Goal: Task Accomplishment & Management: Complete application form

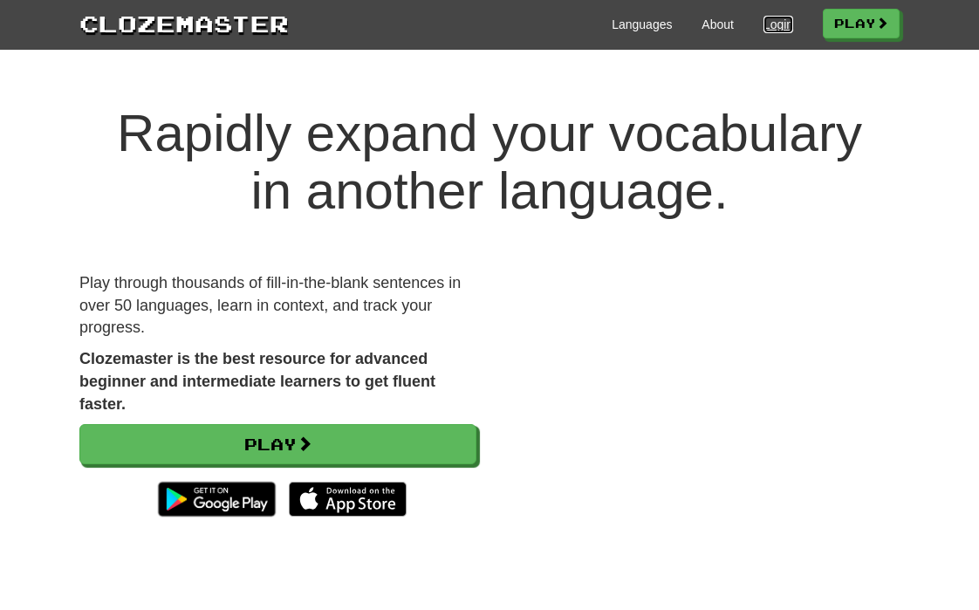
click at [777, 31] on link "Login" at bounding box center [778, 24] width 30 height 17
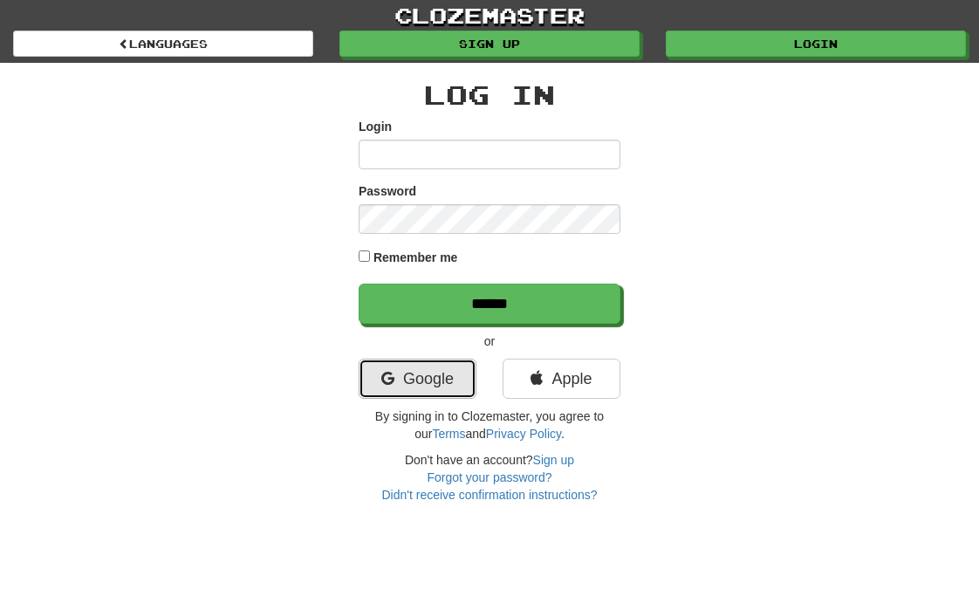
click at [395, 377] on link "Google" at bounding box center [417, 378] width 118 height 40
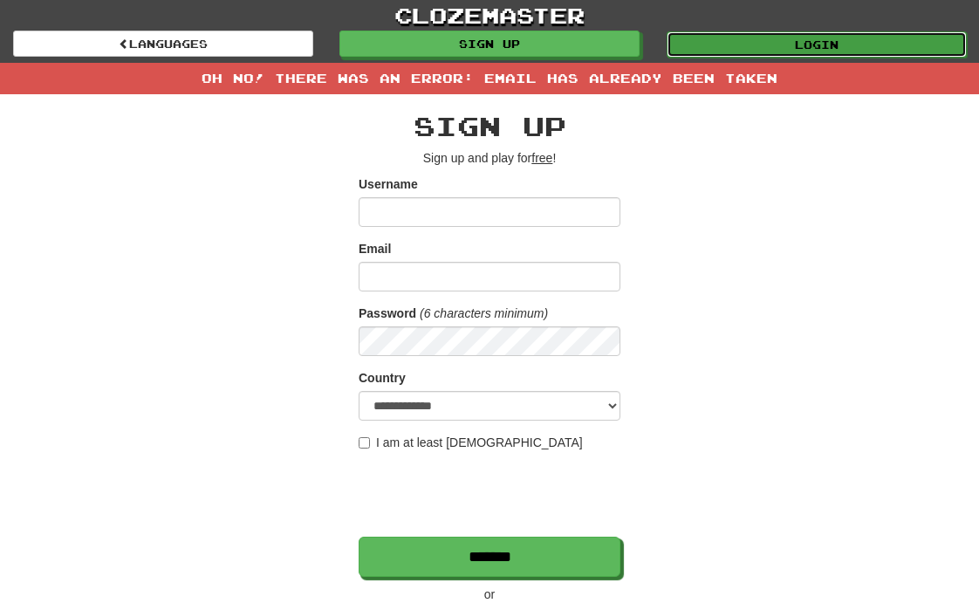
click at [811, 39] on link "Login" at bounding box center [816, 44] width 300 height 26
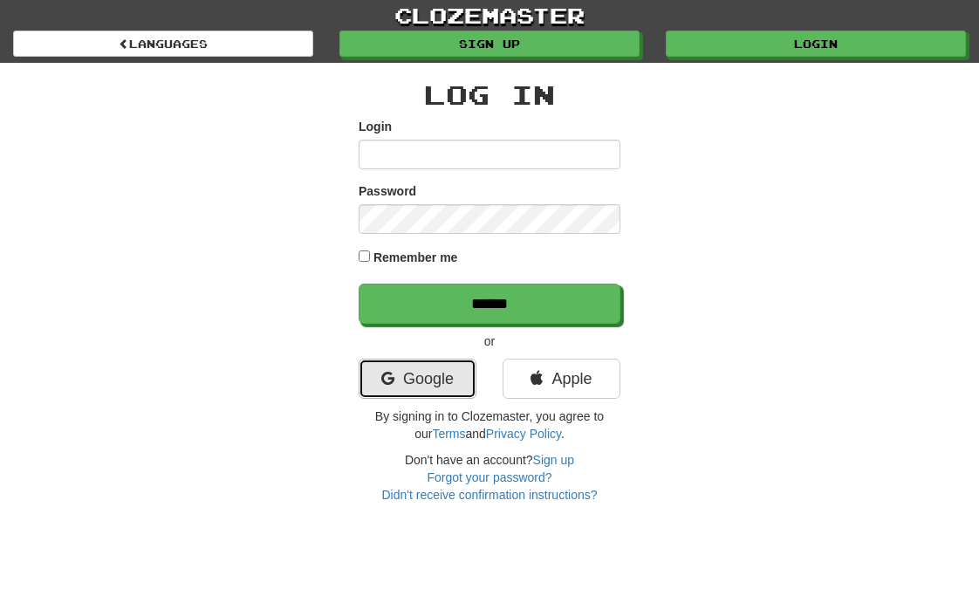
click at [447, 366] on link "Google" at bounding box center [417, 378] width 118 height 40
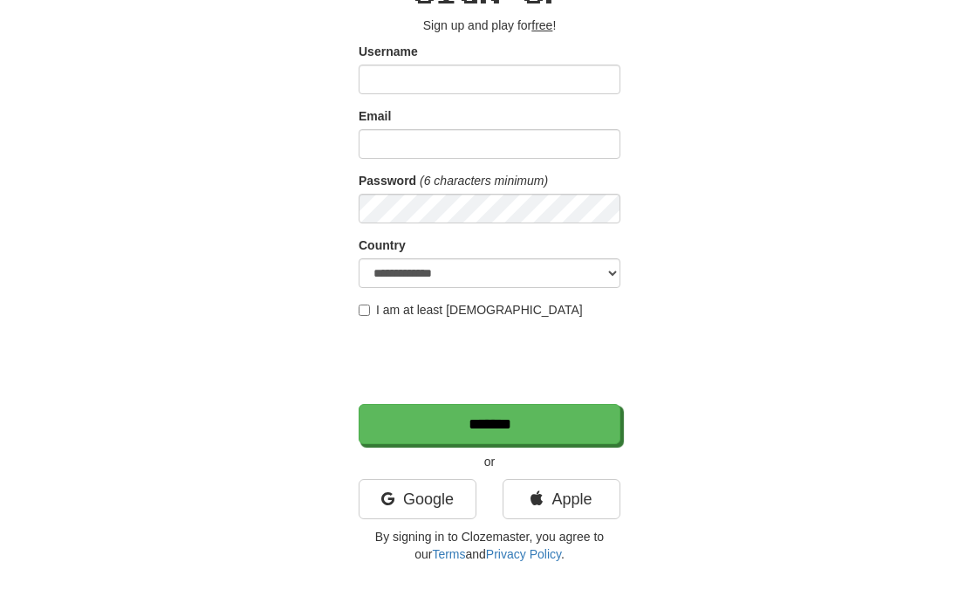
scroll to position [154, 0]
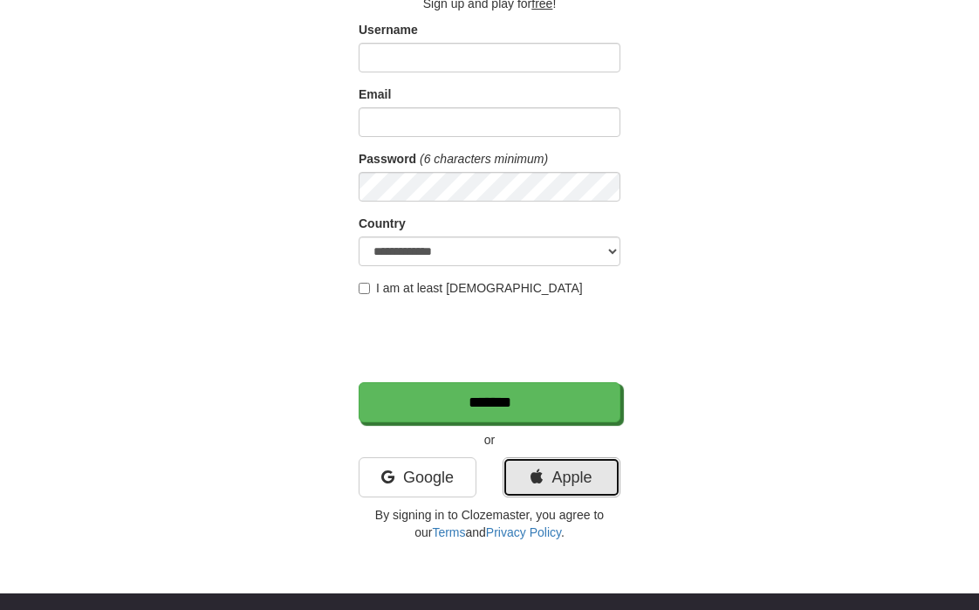
click at [561, 489] on link "Apple" at bounding box center [561, 477] width 118 height 40
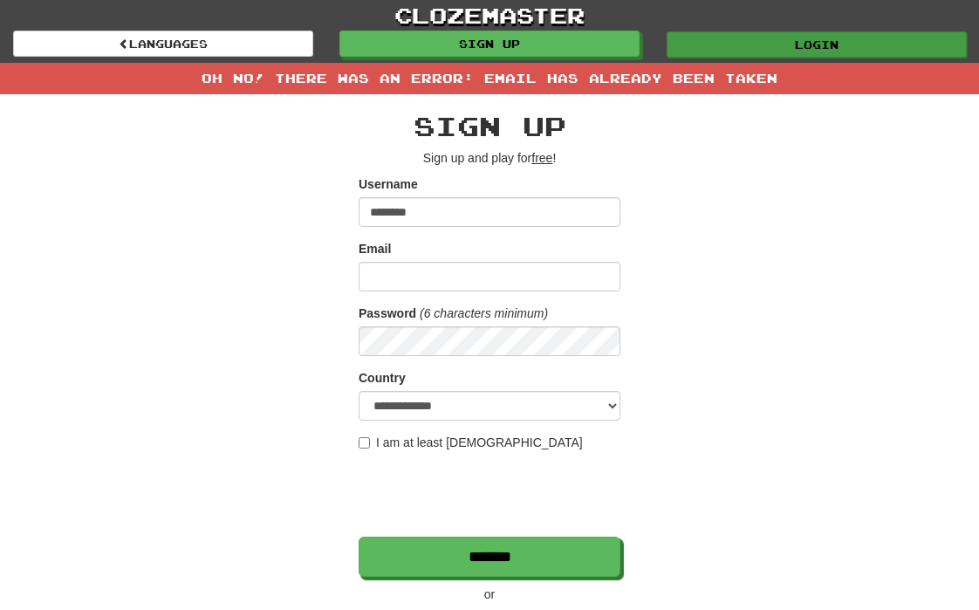
type input "********"
click at [806, 40] on link "Login" at bounding box center [816, 44] width 300 height 26
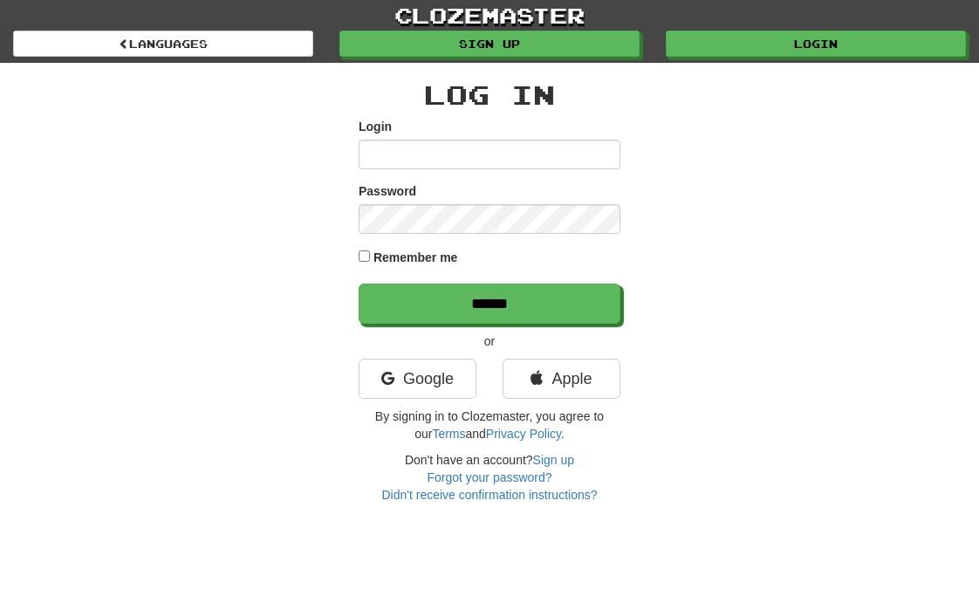
click at [491, 159] on input "Login" at bounding box center [489, 155] width 262 height 30
